Goal: Task Accomplishment & Management: Use online tool/utility

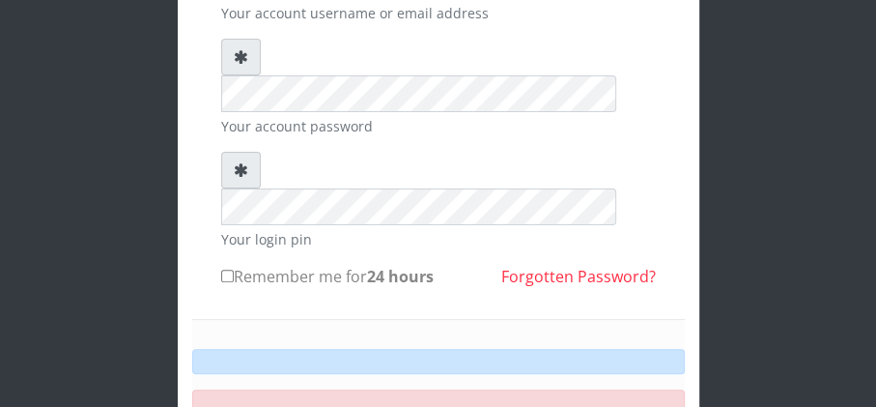
scroll to position [151, 0]
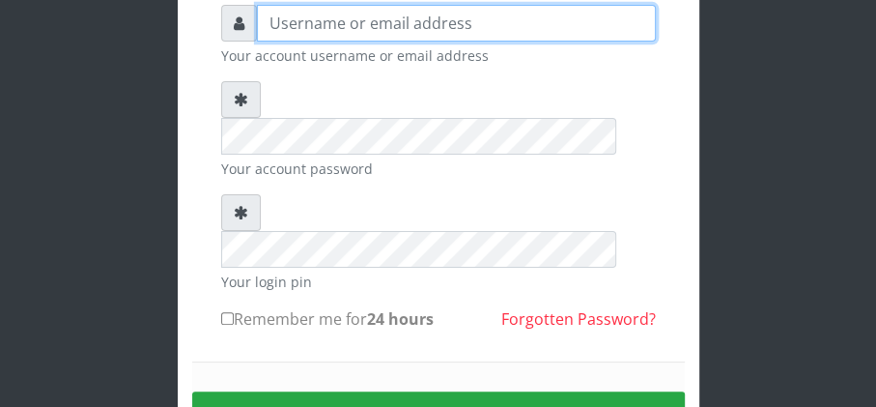
click at [473, 19] on input "text" at bounding box center [456, 23] width 399 height 37
type input "happinesschidera20@gmail.com"
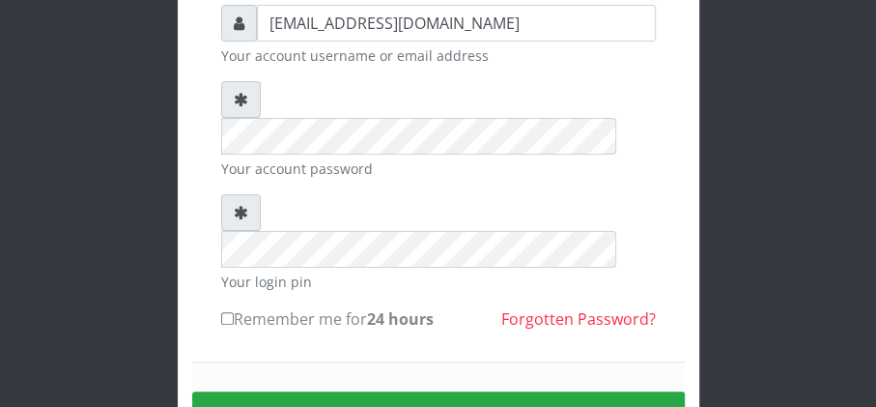
click at [222, 312] on input "Remember me for 24 hours" at bounding box center [227, 318] width 13 height 13
checkbox input "true"
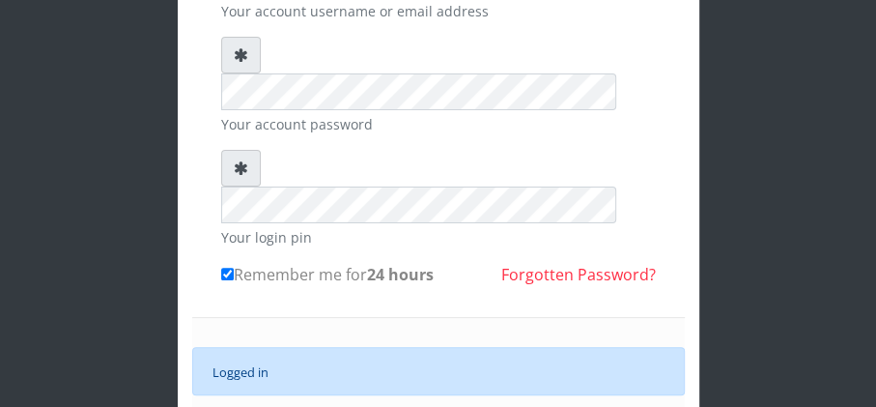
scroll to position [201, 0]
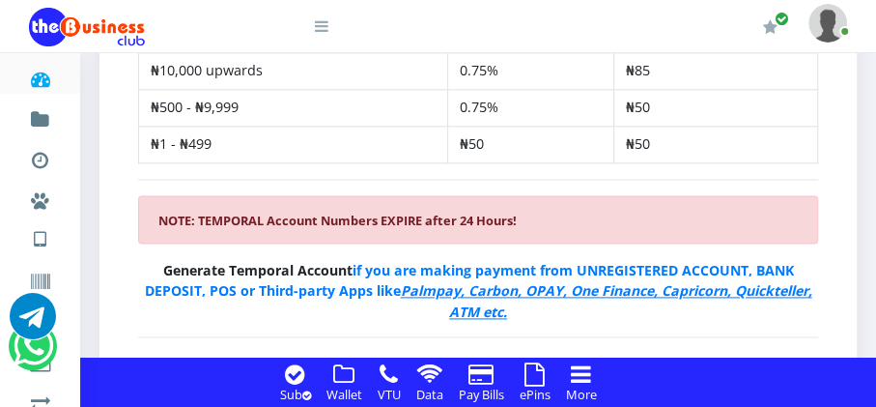
scroll to position [1158, 0]
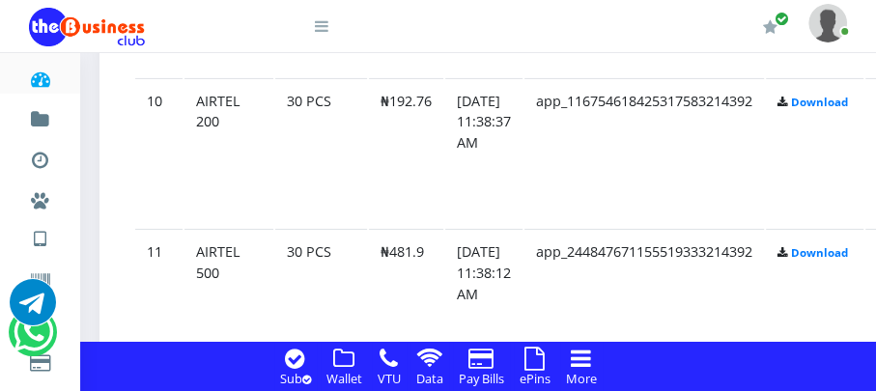
scroll to position [3175, 0]
